Goal: Task Accomplishment & Management: Manage account settings

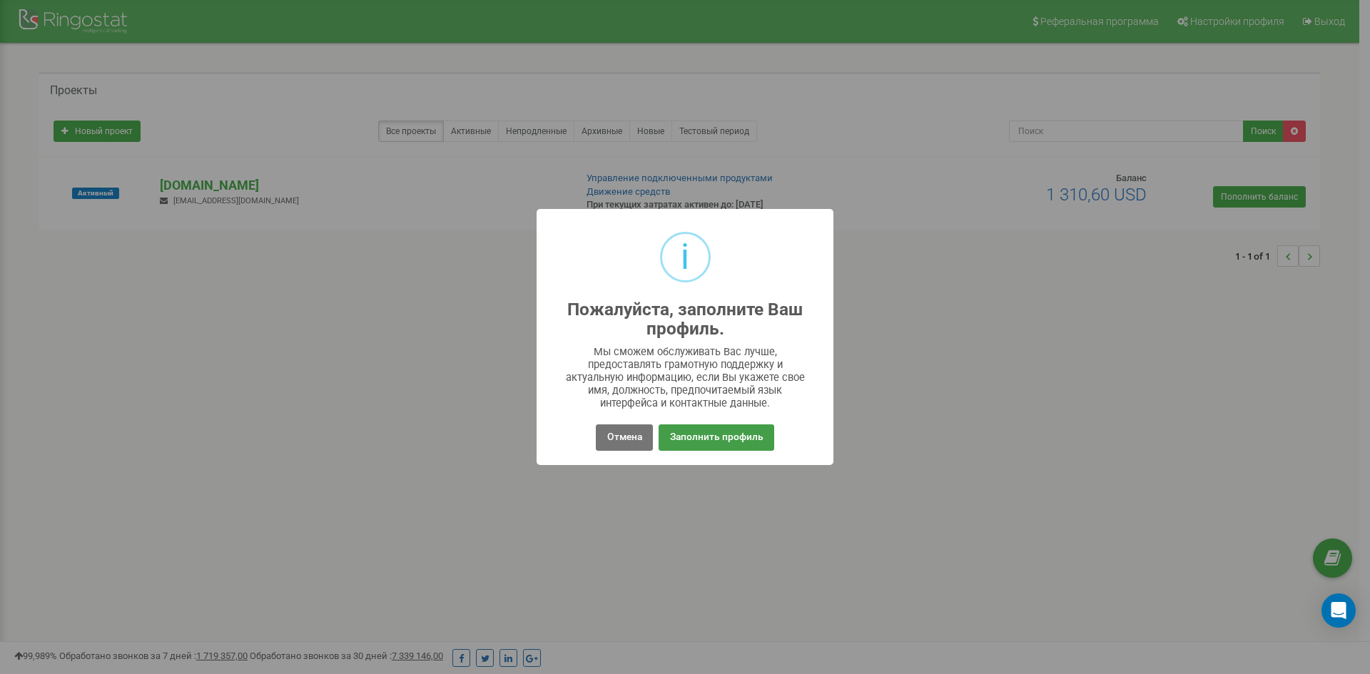
click at [723, 435] on button "Заполнить профиль" at bounding box center [716, 438] width 115 height 26
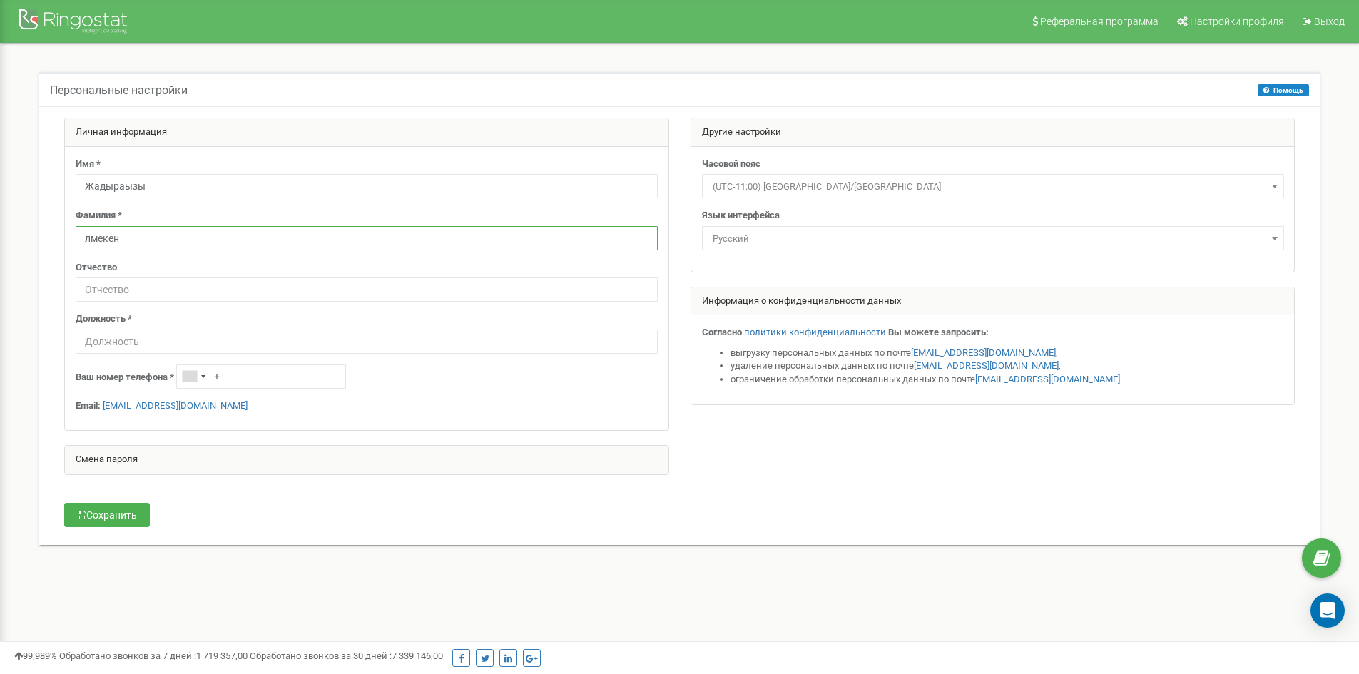
click at [82, 238] on input "лмекен" at bounding box center [367, 238] width 582 height 24
type input "Улмекен"
click at [179, 342] on input "text" at bounding box center [367, 342] width 582 height 24
paste input "И.о. руководителя колл-центра"
type input "И.о. руководителя колл-центра"
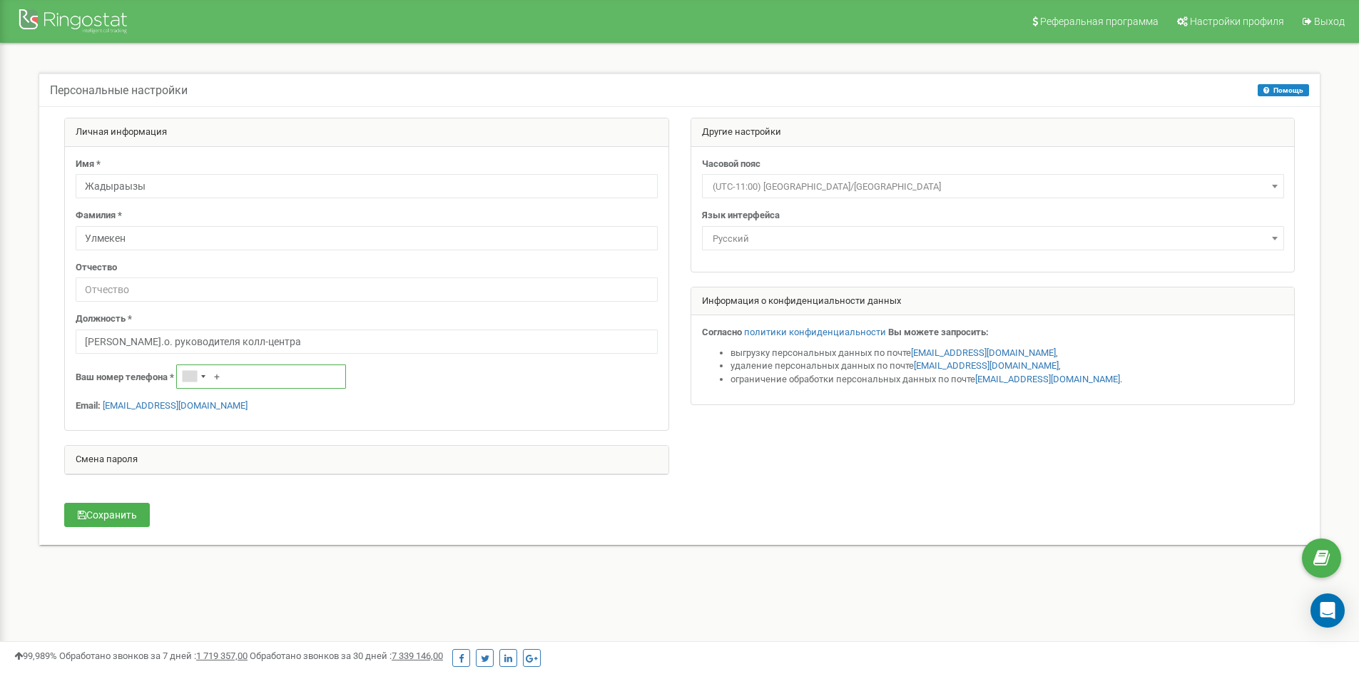
click at [245, 373] on input "+" at bounding box center [261, 377] width 170 height 24
type input "+77475797633"
click at [385, 397] on div "Имя * Жадыраызы Фамилия * Улмекен Отчество Должность * И.о. руководителя колл-ц…" at bounding box center [367, 289] width 604 height 284
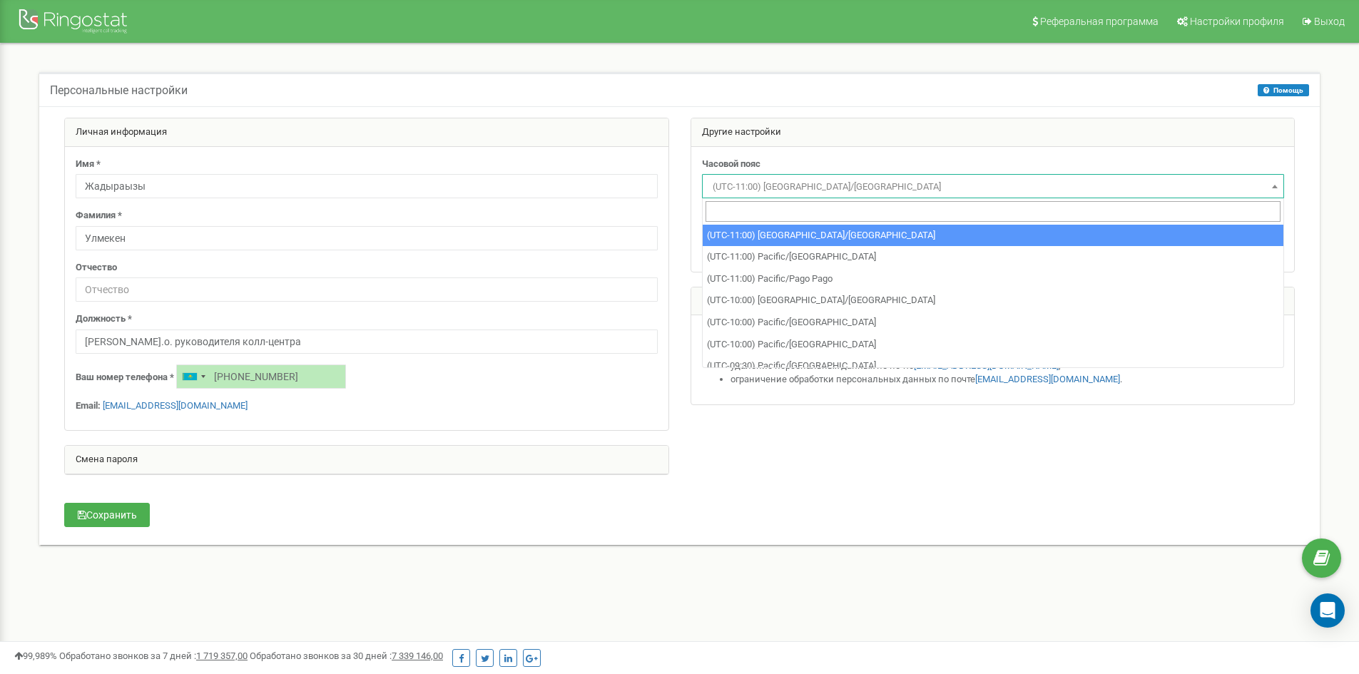
click at [775, 191] on span "(UTC-11:00) Pacific/Midway" at bounding box center [993, 187] width 572 height 20
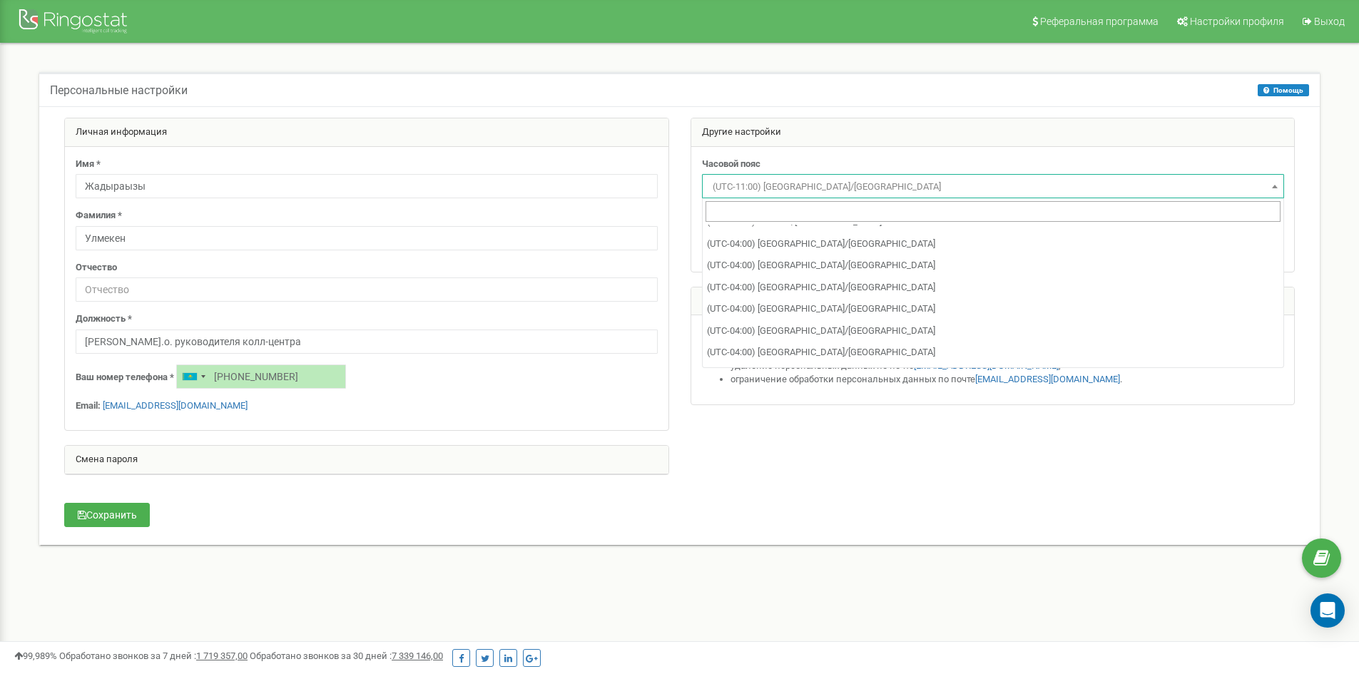
scroll to position [1713, 0]
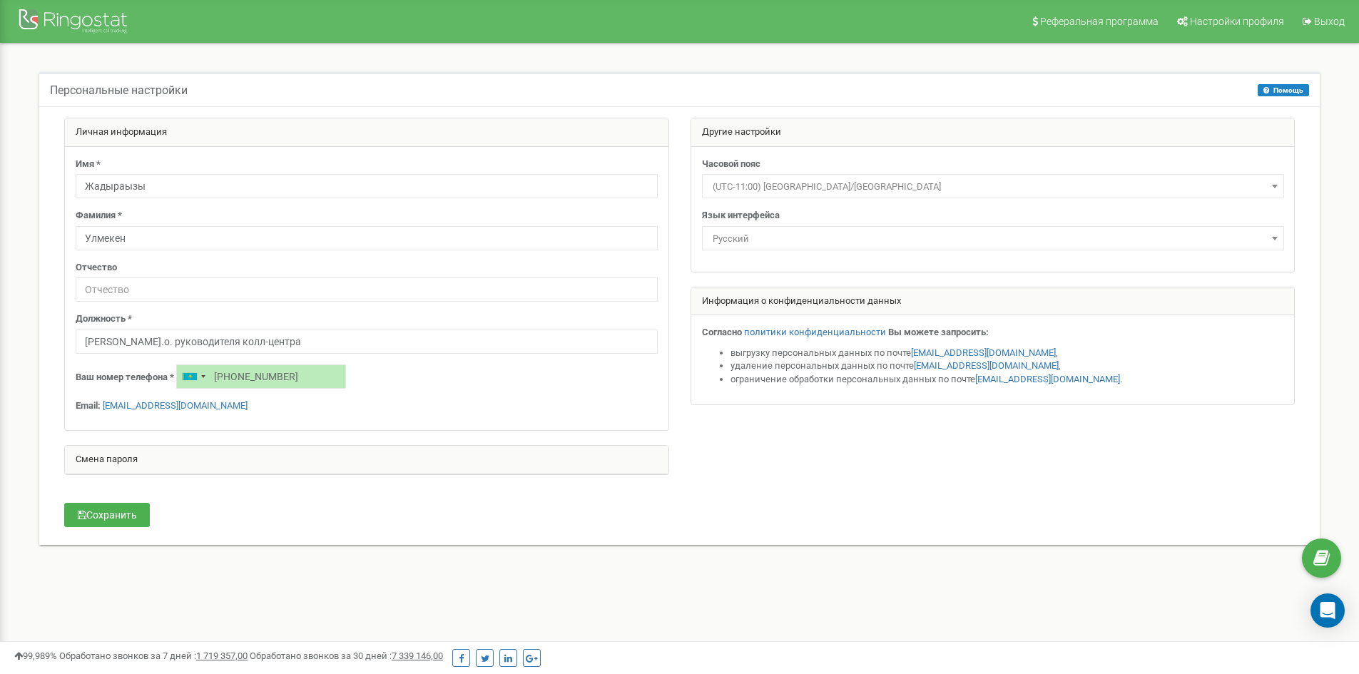
click at [795, 180] on span "(UTC-11:00) Pacific/Midway" at bounding box center [993, 187] width 572 height 20
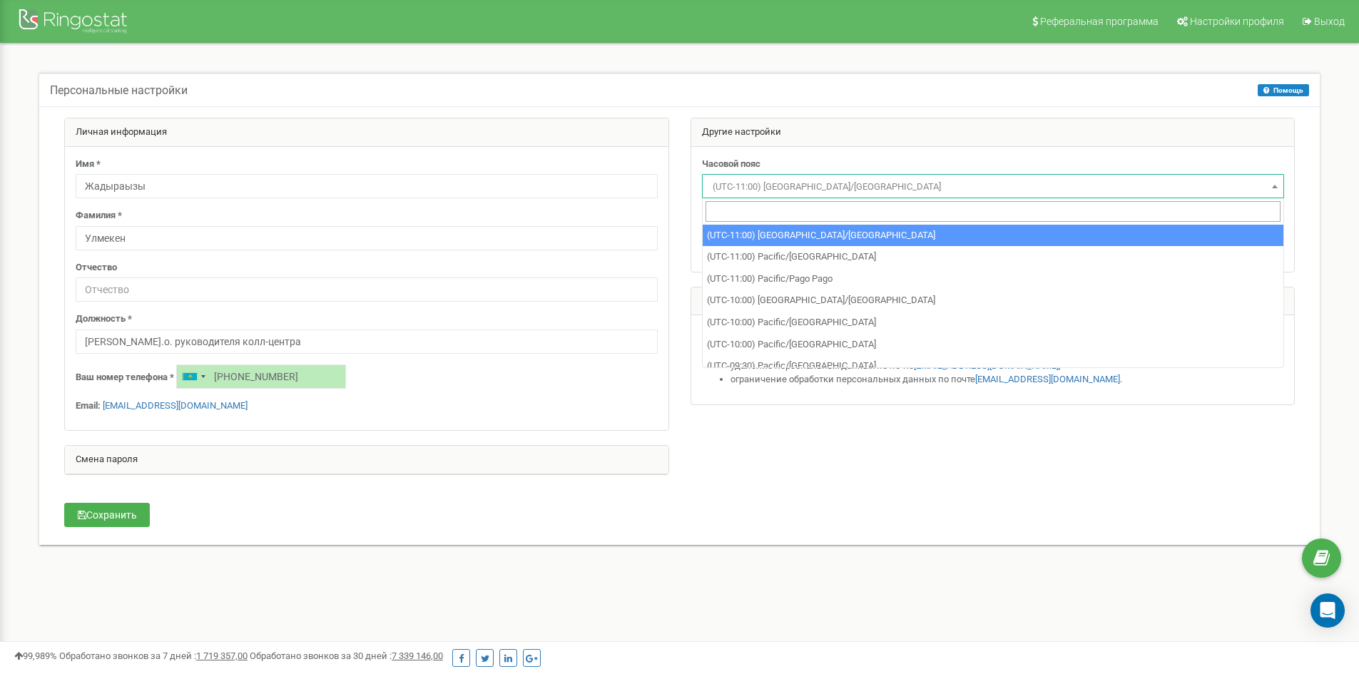
click at [790, 205] on input "search" at bounding box center [993, 211] width 575 height 21
click at [784, 215] on input "ka" at bounding box center [993, 211] width 575 height 21
type input "k"
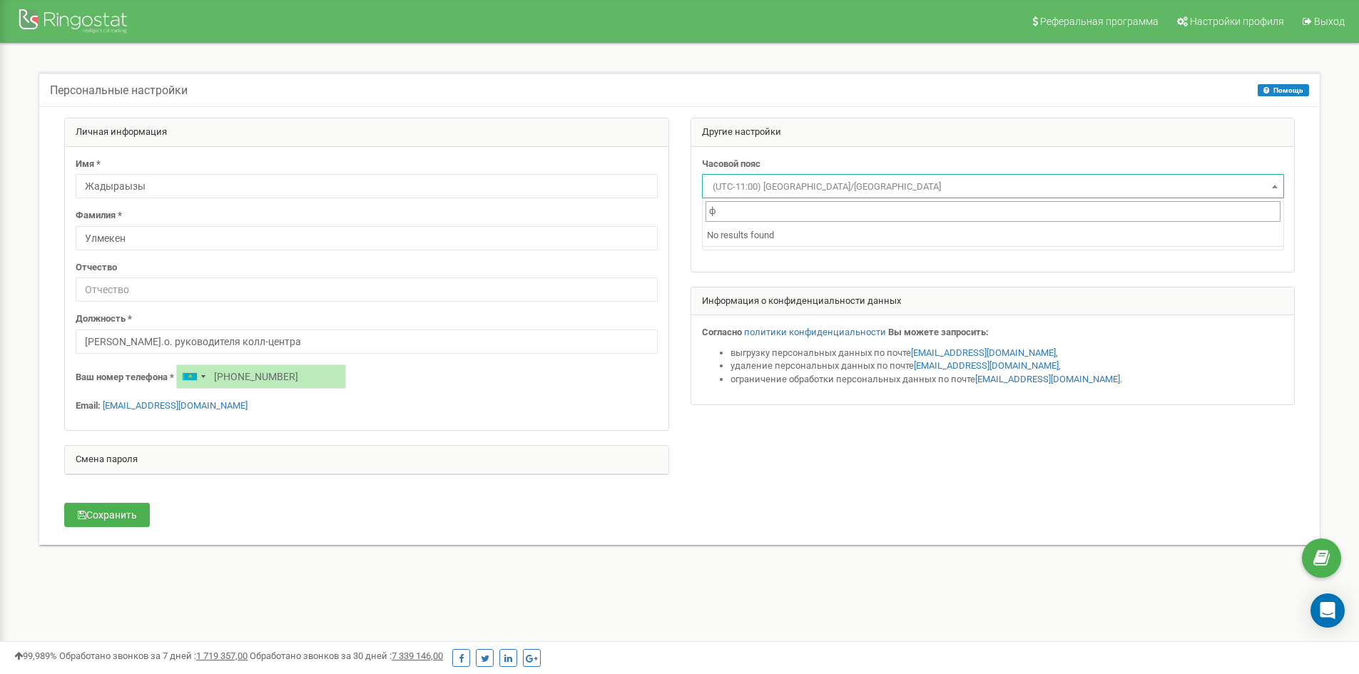
scroll to position [0, 0]
type input "ф"
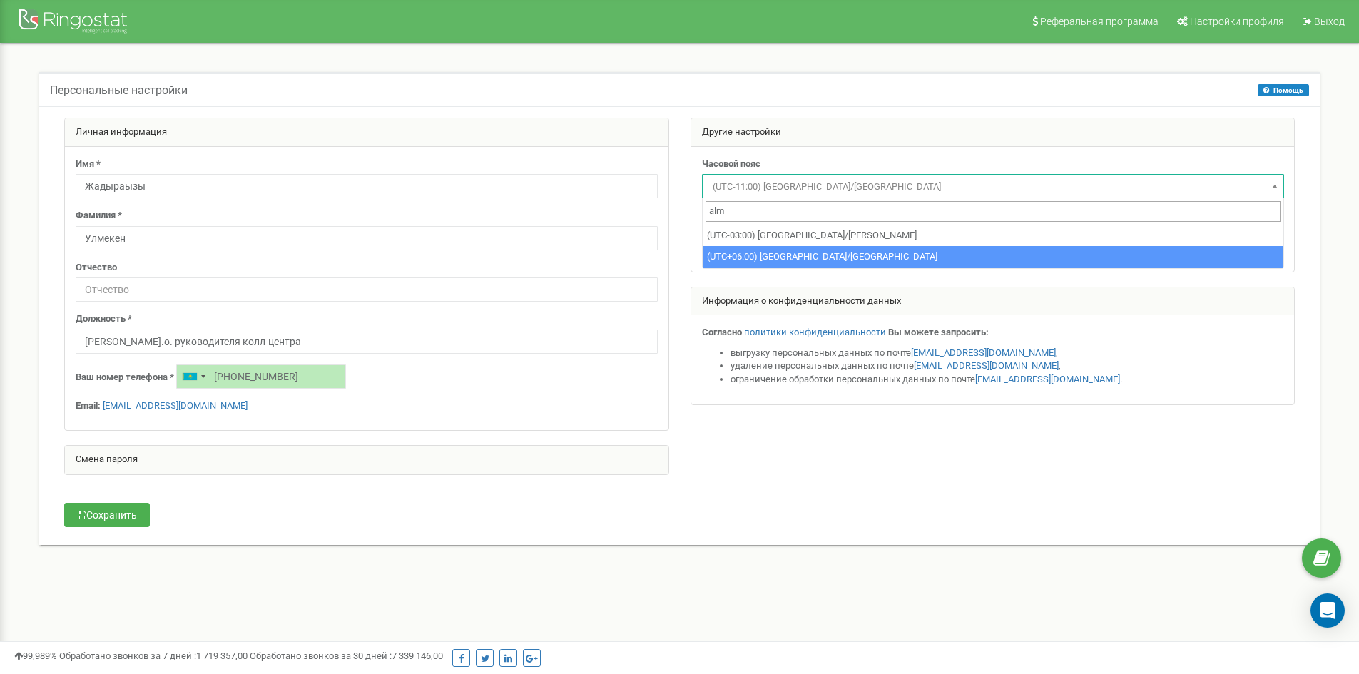
type input "alm"
select select "Asia/Almaty"
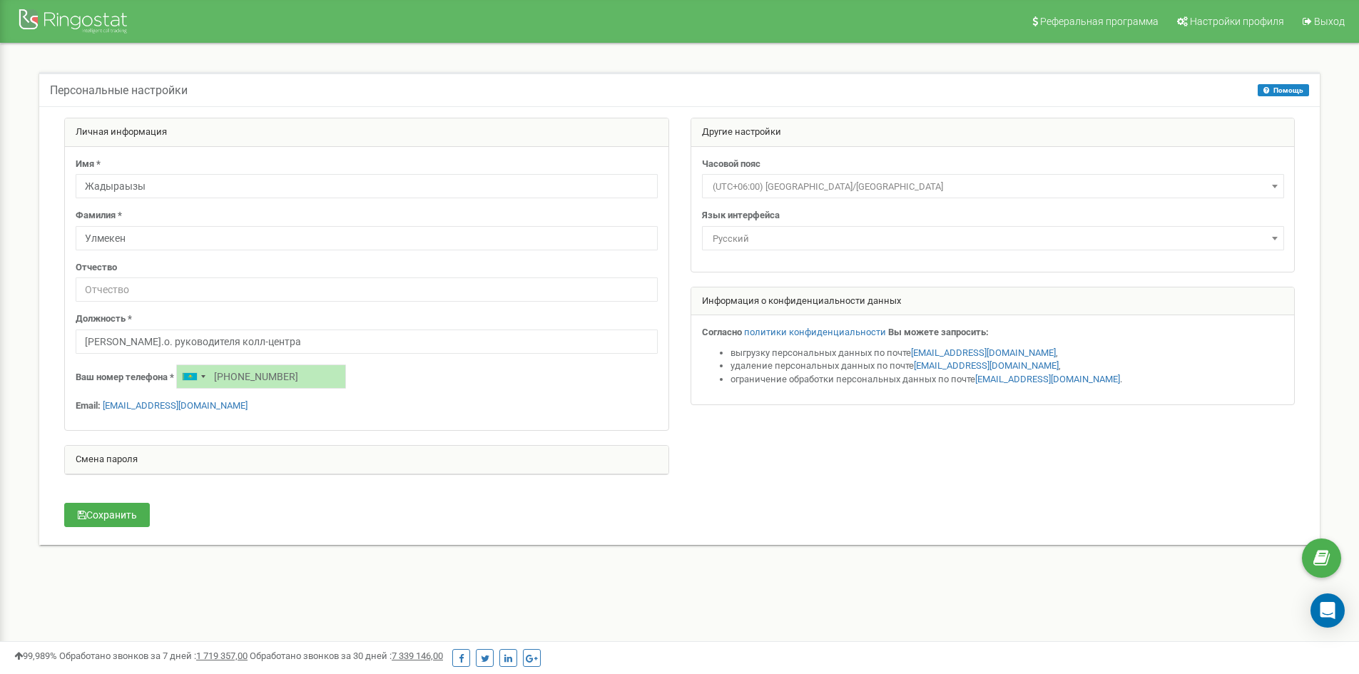
click at [815, 229] on span "Русский" at bounding box center [993, 239] width 572 height 20
click at [800, 447] on div at bounding box center [680, 304] width 1252 height 372
click at [103, 521] on button "Сохранить" at bounding box center [107, 515] width 86 height 24
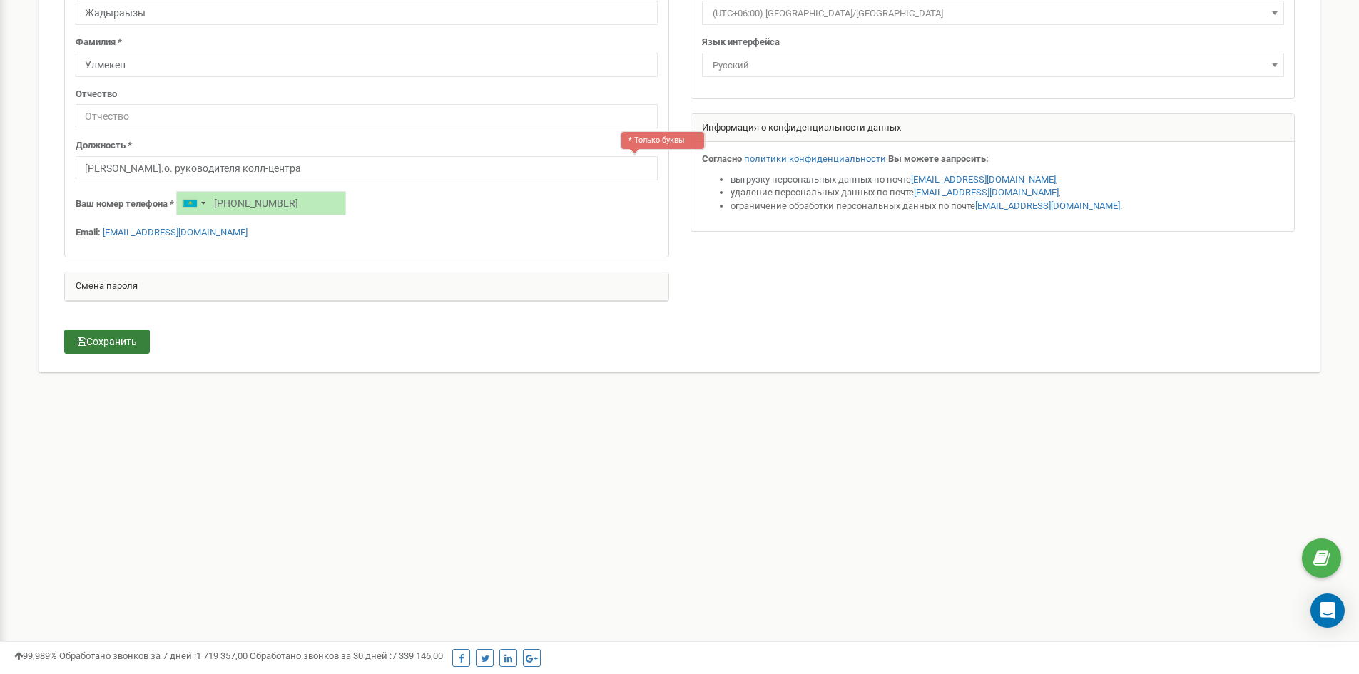
scroll to position [182, 0]
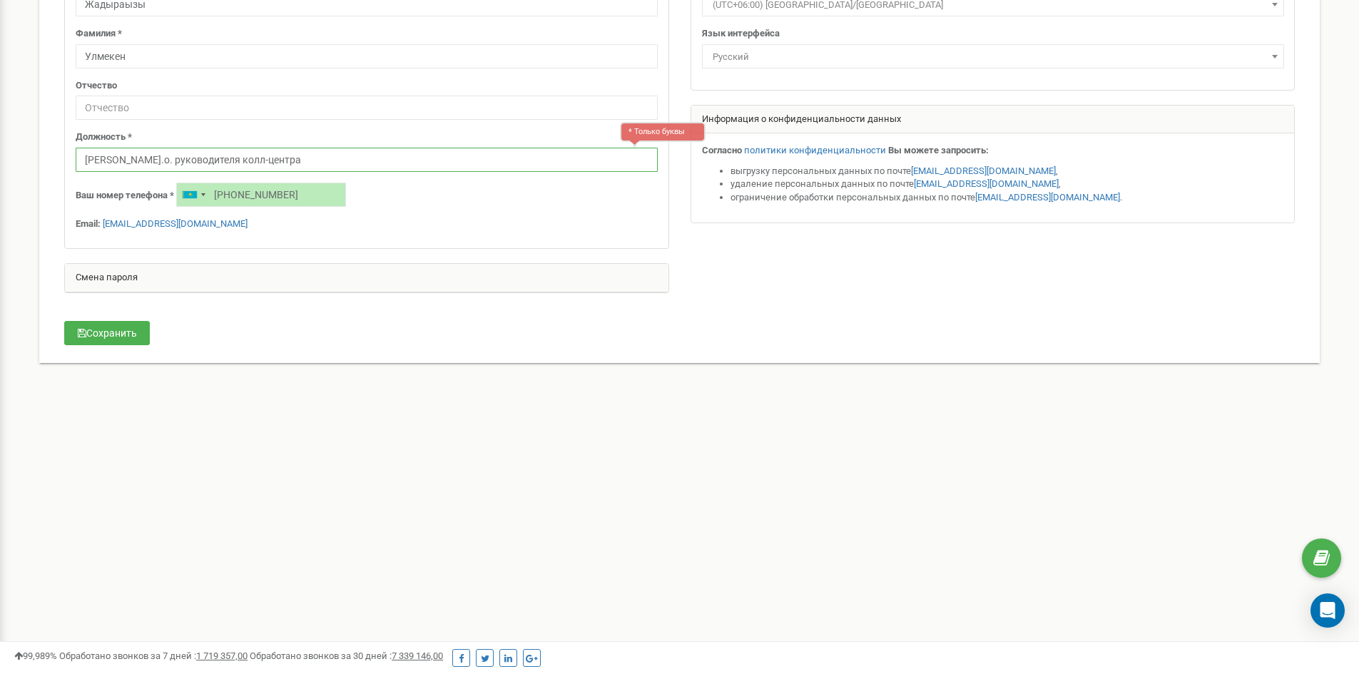
drag, startPoint x: 109, startPoint y: 159, endPoint x: 49, endPoint y: 146, distance: 62.0
click at [48, 147] on div "Личная информация Имя * Жадыраызы Фамилия * Улмекен Отчество Должность * * Толь…" at bounding box center [680, 142] width 1274 height 413
click at [148, 154] on input "Руководителя колл-центра" at bounding box center [367, 160] width 582 height 24
click at [87, 153] on input "Руководитель колл-центра" at bounding box center [367, 160] width 582 height 24
drag, startPoint x: 213, startPoint y: 161, endPoint x: -186, endPoint y: 86, distance: 406.0
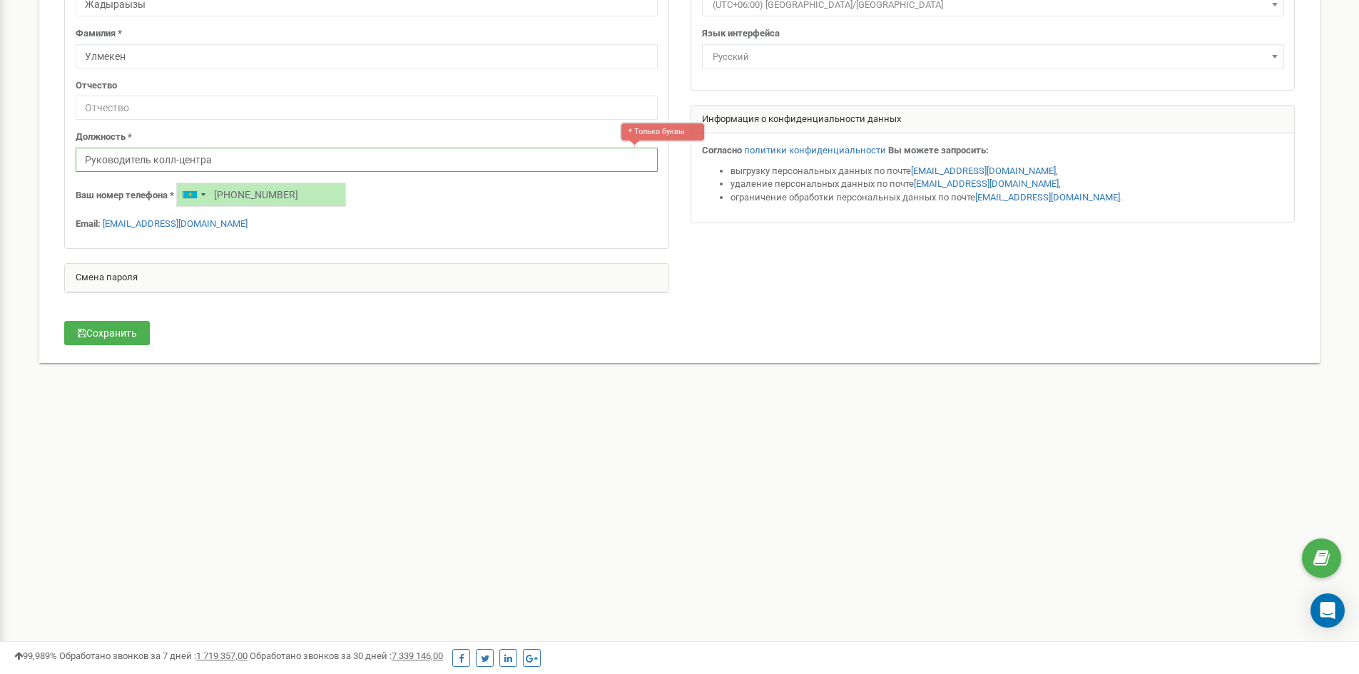
click at [0, 86] on html "Реферальная программа Настройки профиля Выход Персональные настройки Помощь Пом…" at bounding box center [679, 246] width 1359 height 856
paste input "сполняющий обязанности руководителя колл-центра."
type input "Исполняющий обязанности руководителя колл-центра"
click at [127, 328] on button "Сохранить" at bounding box center [107, 333] width 86 height 24
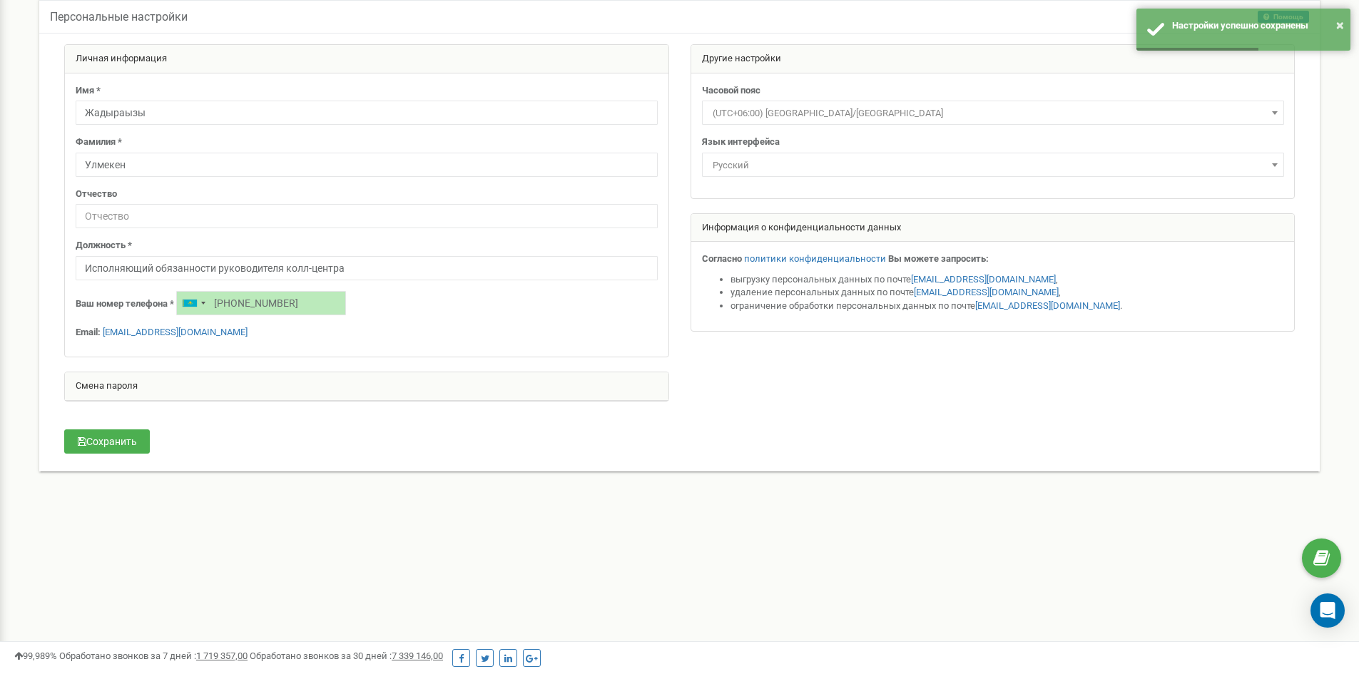
scroll to position [0, 0]
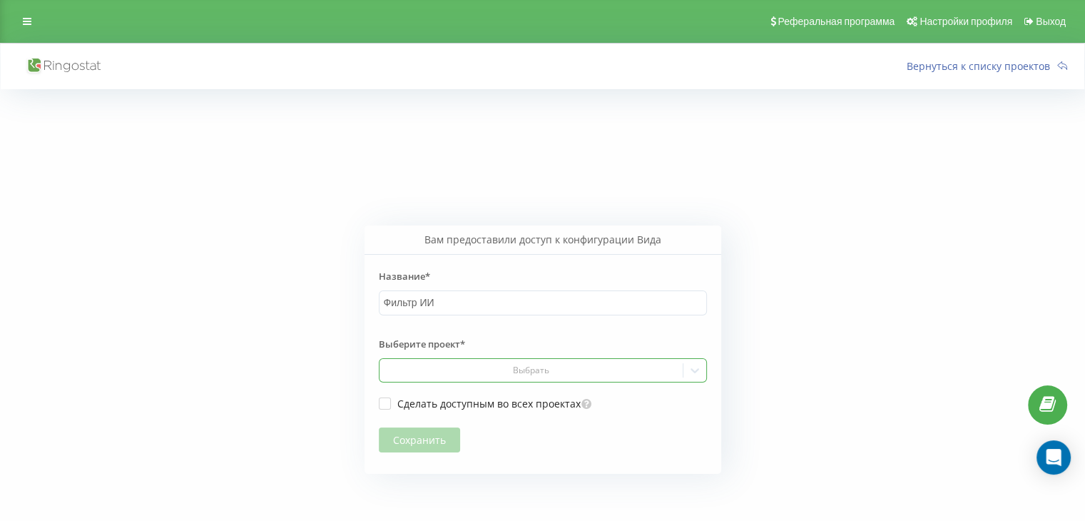
click at [512, 369] on div "Выбрать" at bounding box center [531, 370] width 293 height 11
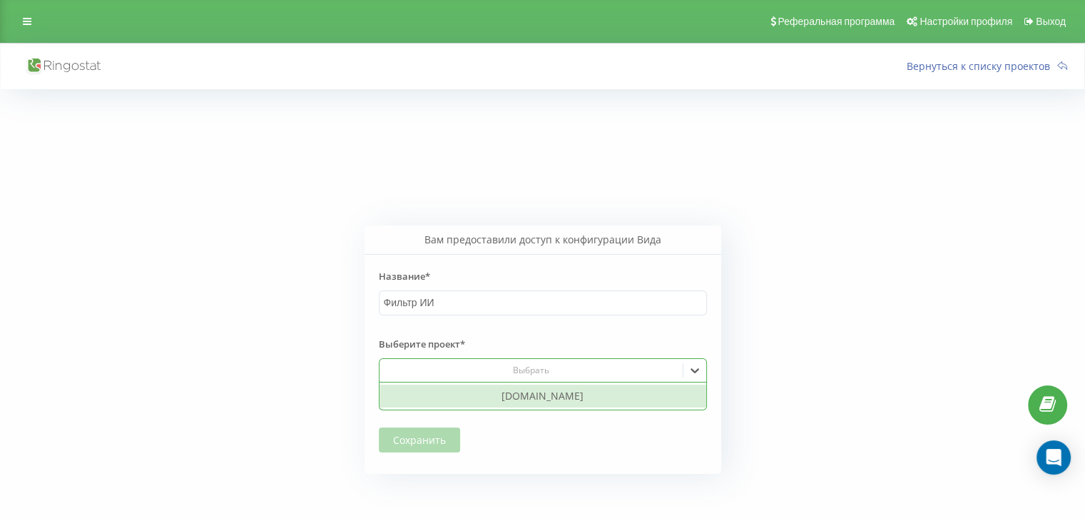
click at [509, 400] on div "[DOMAIN_NAME]" at bounding box center [543, 396] width 327 height 23
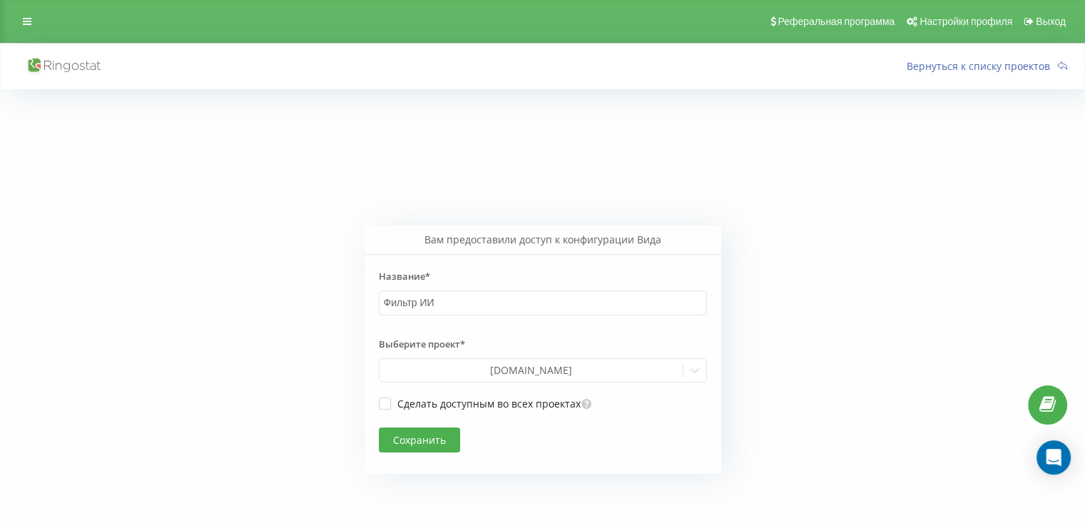
click at [549, 338] on label "Выберите проект*" at bounding box center [543, 344] width 328 height 29
click at [447, 437] on button "Сохранить" at bounding box center [419, 439] width 81 height 25
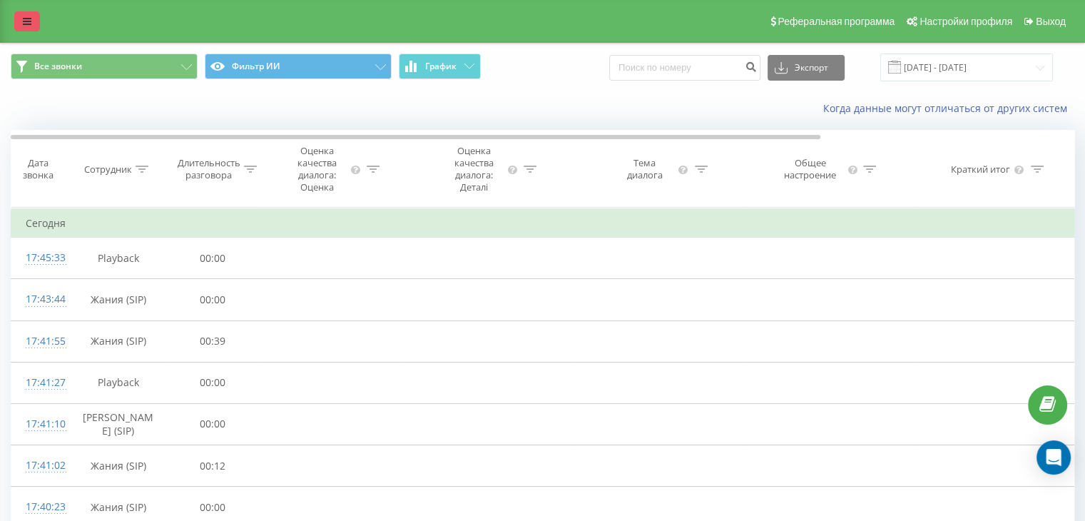
click at [29, 27] on link at bounding box center [27, 21] width 26 height 20
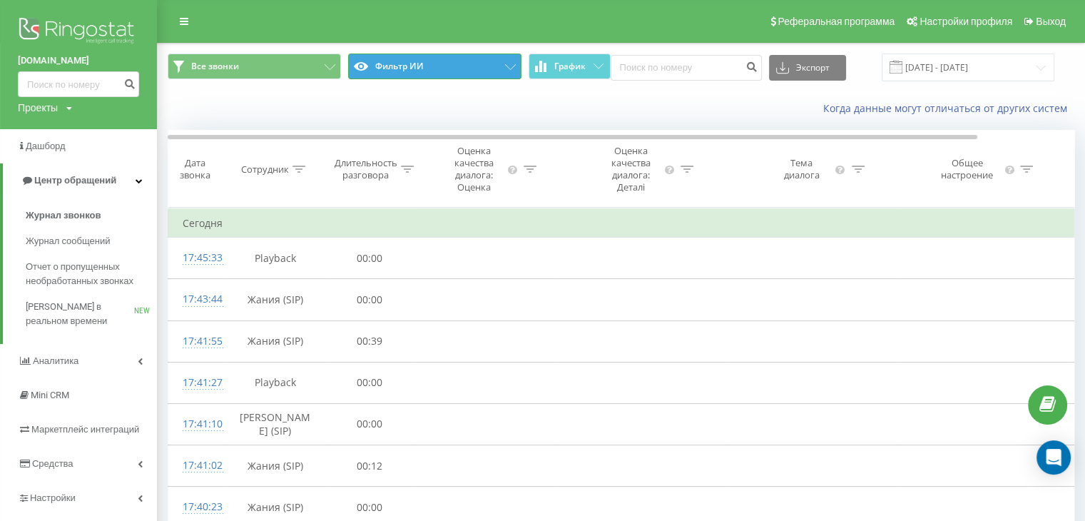
click at [463, 67] on button "Фильтр ИИ" at bounding box center [434, 67] width 173 height 26
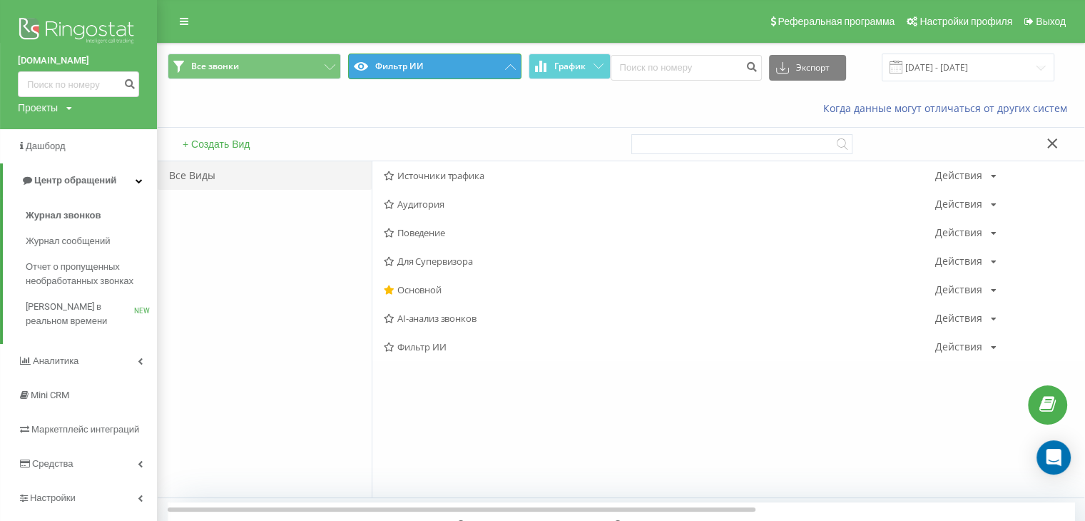
click at [463, 61] on button "Фильтр ИИ" at bounding box center [434, 67] width 173 height 26
